Goal: Complete application form

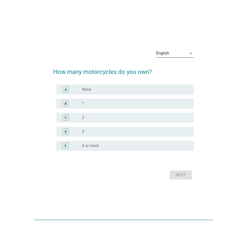
click at [183, 50] on div "English" at bounding box center [171, 53] width 31 height 8
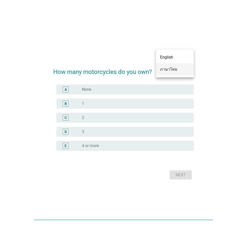
click at [179, 69] on div "ภาษาไทย" at bounding box center [175, 69] width 30 height 6
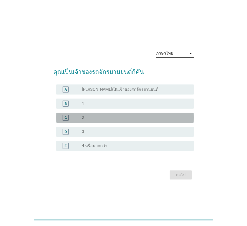
click at [103, 117] on div "radio_button_unchecked 2" at bounding box center [134, 117] width 104 height 5
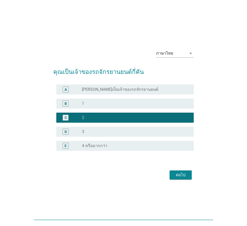
click at [185, 174] on div "ต่อไป" at bounding box center [181, 175] width 14 height 6
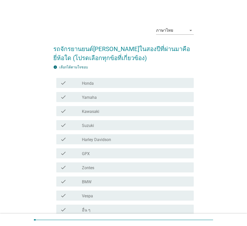
click at [109, 81] on div "check_box_outline_blank Honda" at bounding box center [136, 83] width 108 height 6
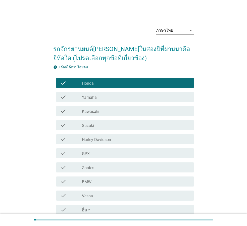
click at [109, 100] on div "check_box_outline_blank Yamaha" at bounding box center [136, 97] width 108 height 6
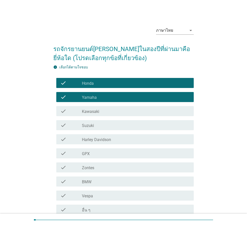
scroll to position [47, 0]
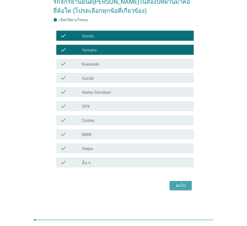
click at [179, 181] on button "ต่อไป" at bounding box center [180, 185] width 22 height 9
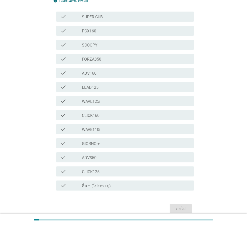
scroll to position [50, 0]
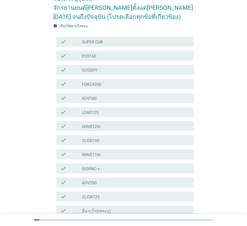
click at [103, 123] on div "check_box_outline_blank WAVE125i" at bounding box center [136, 126] width 108 height 6
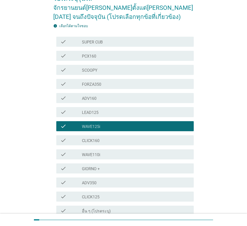
click at [102, 67] on div "check_box_outline_blank SCOOPY" at bounding box center [136, 70] width 108 height 6
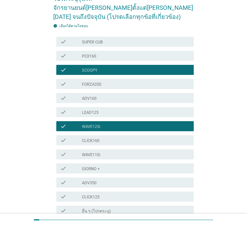
scroll to position [89, 0]
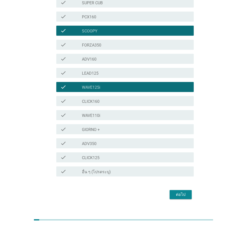
click at [173, 190] on button "ต่อไป" at bounding box center [180, 194] width 22 height 9
